Goal: Information Seeking & Learning: Learn about a topic

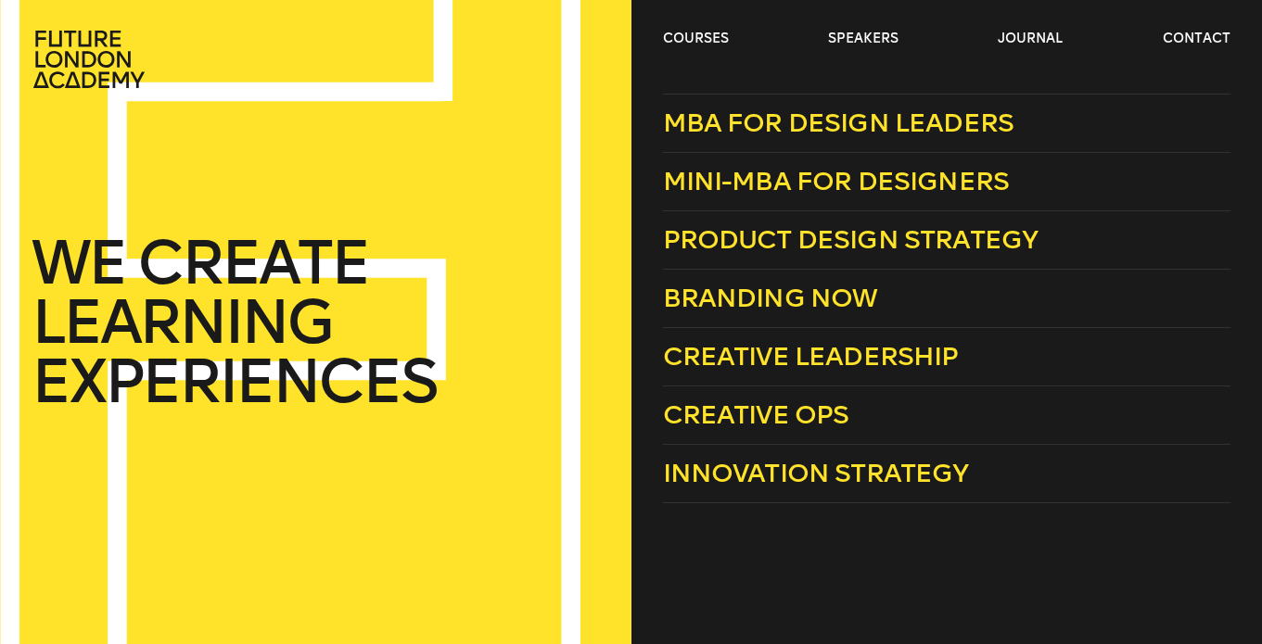
click at [677, 16] on header "courses speakers journal contact" at bounding box center [631, 44] width 1262 height 89
click at [684, 36] on link "courses" at bounding box center [696, 39] width 66 height 19
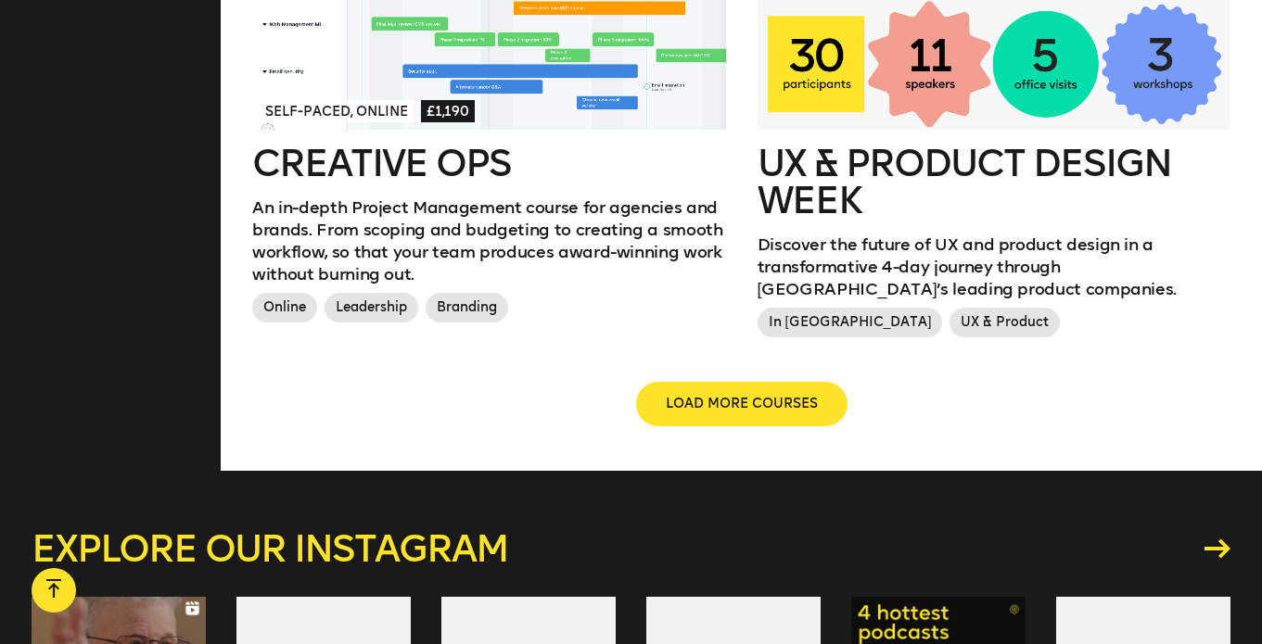
scroll to position [2242, 0]
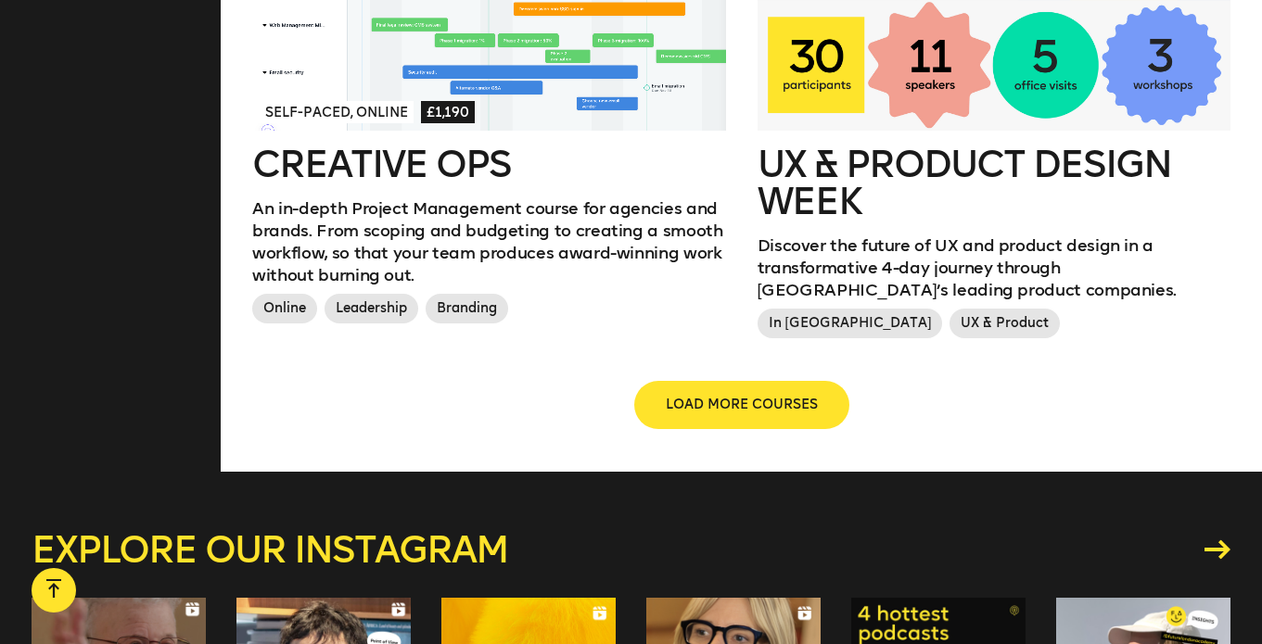
click at [708, 414] on span "LOAD MORE COURSES" at bounding box center [742, 405] width 152 height 19
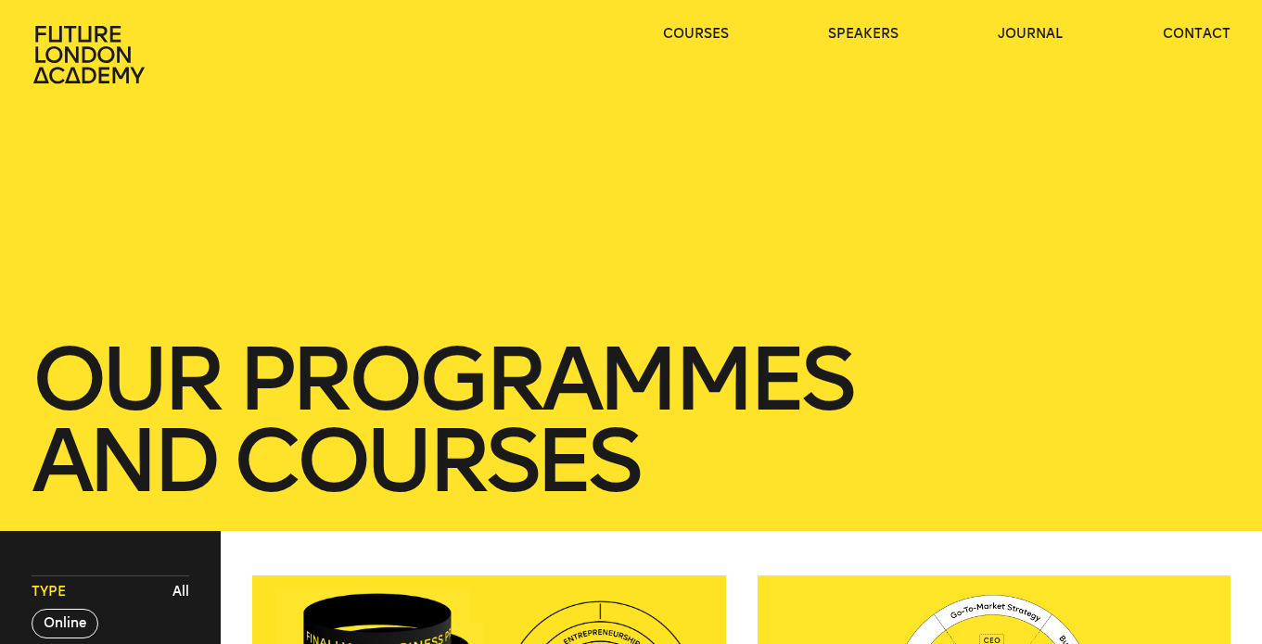
scroll to position [0, 0]
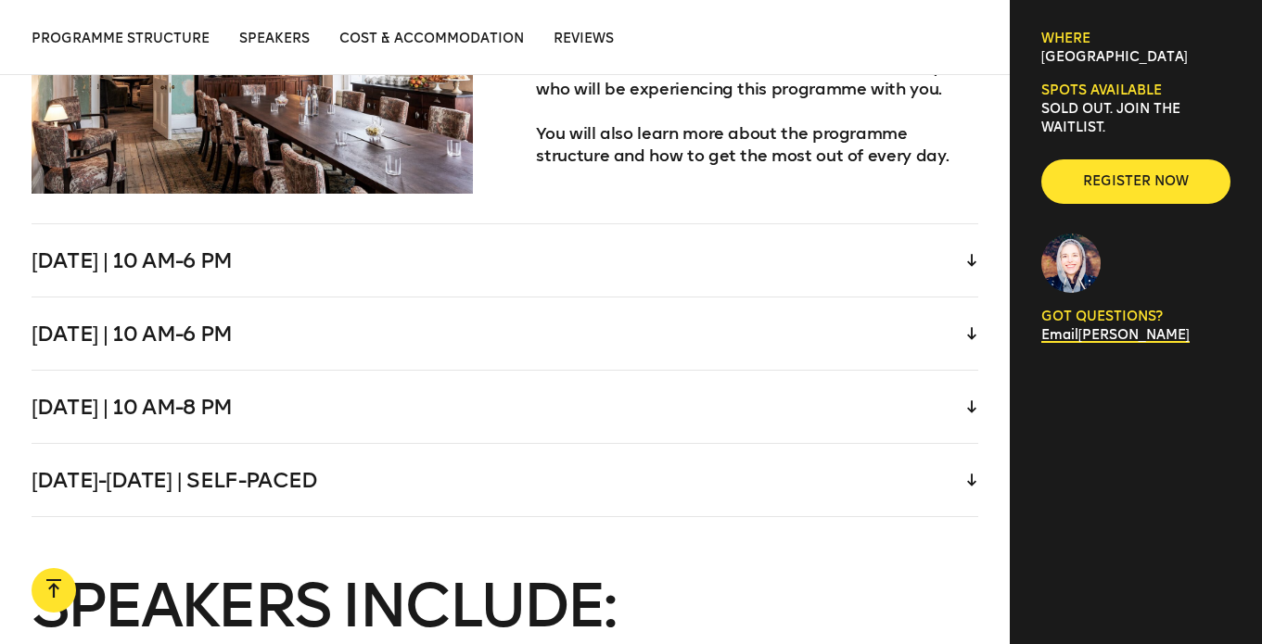
scroll to position [3974, 0]
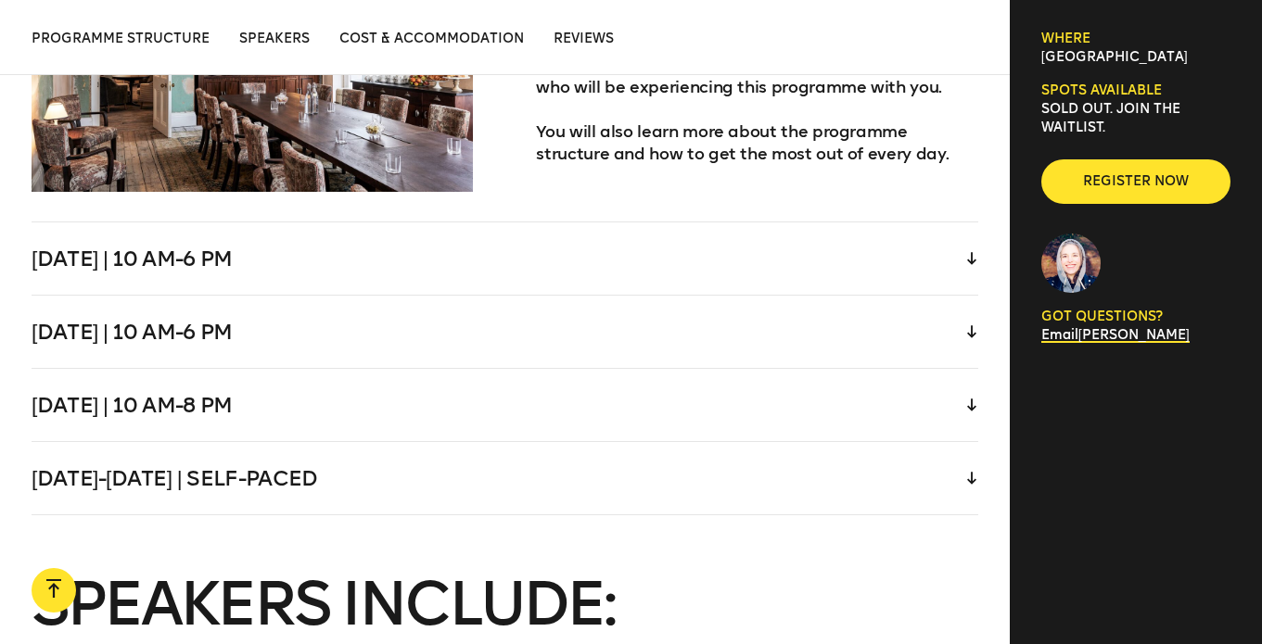
click at [455, 223] on div "[DATE] | 10 am-6 pm" at bounding box center [505, 259] width 947 height 72
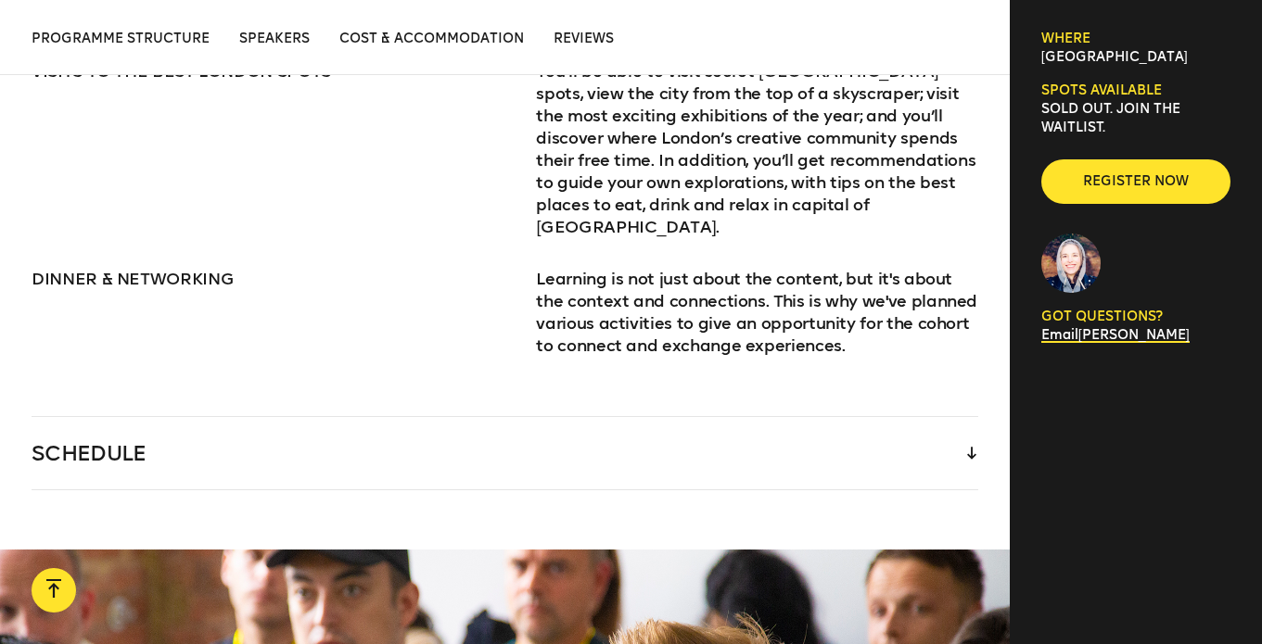
scroll to position [2605, 0]
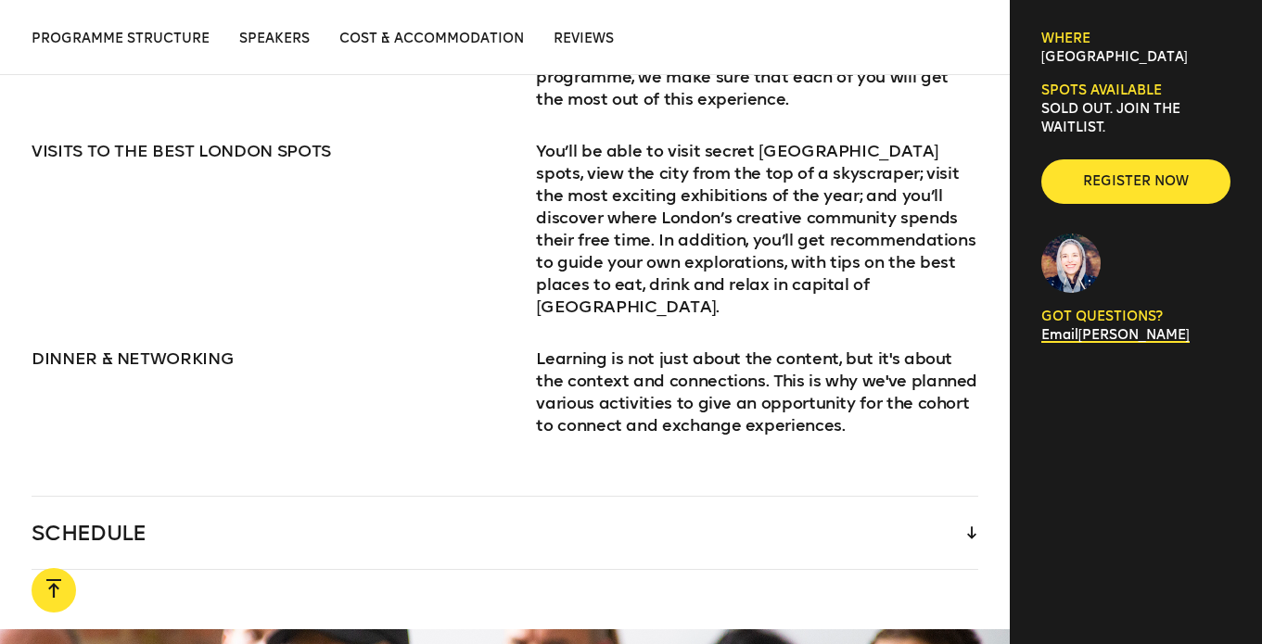
click at [542, 543] on div "SCHEDULE" at bounding box center [505, 533] width 947 height 72
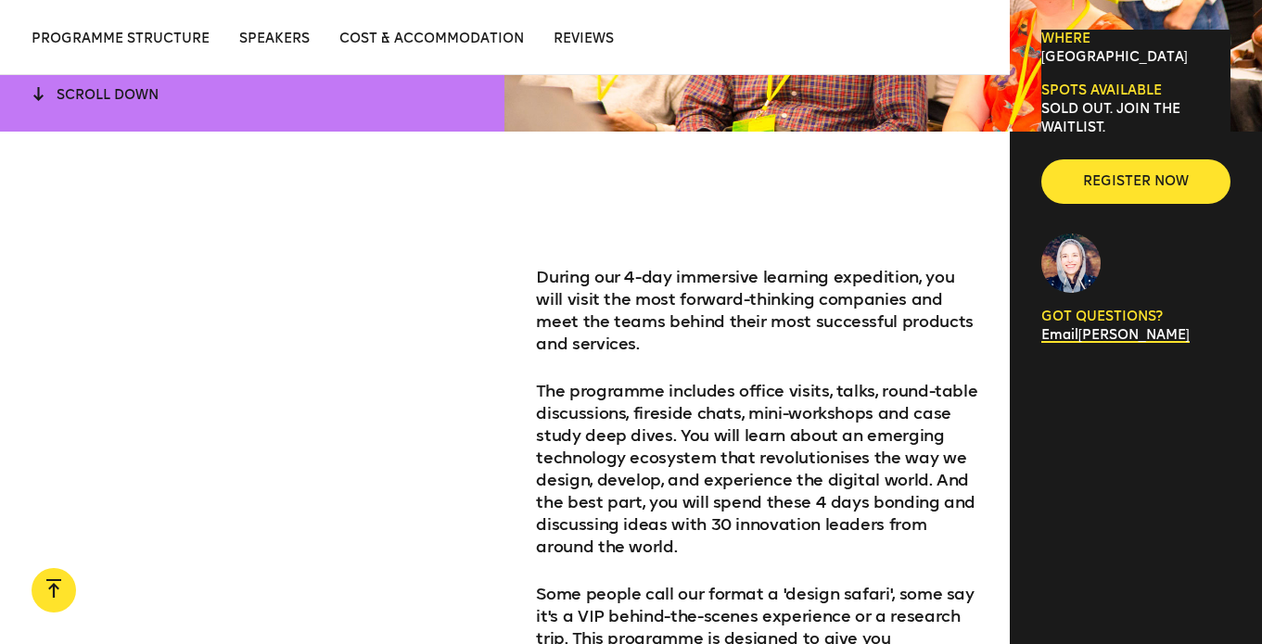
scroll to position [0, 0]
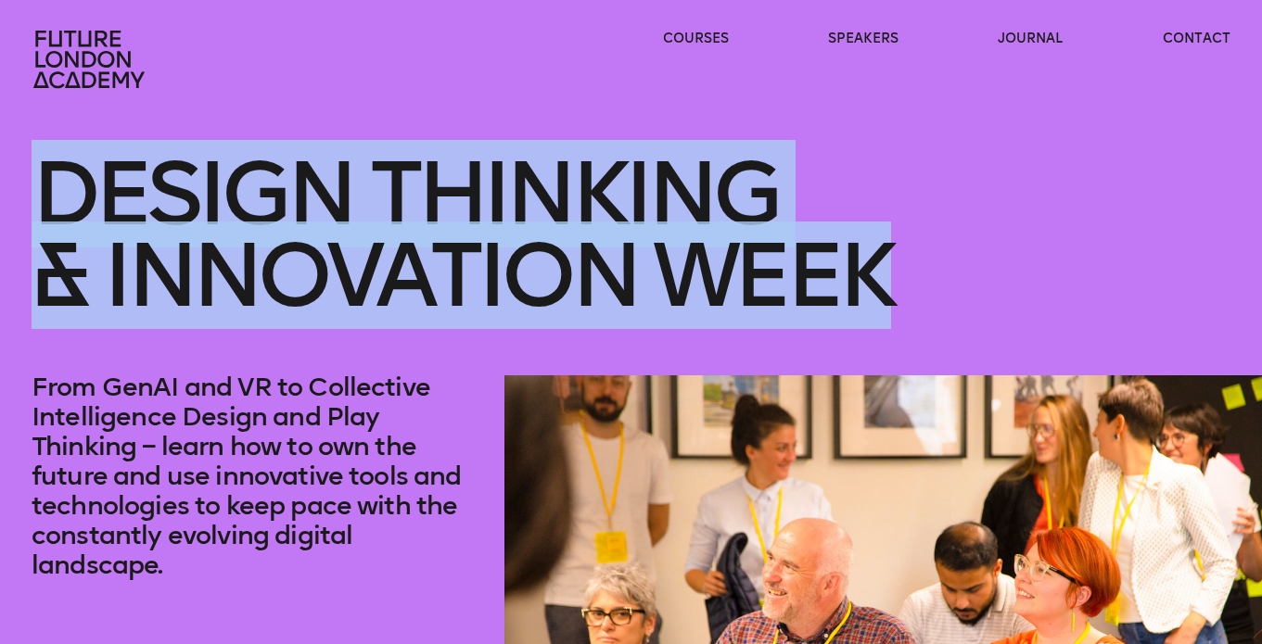
drag, startPoint x: 45, startPoint y: 179, endPoint x: 977, endPoint y: 305, distance: 940.4
click at [977, 305] on h1 "Design Thinking & innovation Week" at bounding box center [631, 235] width 1199 height 282
copy h1 "Design Thinking & innovation Week"
